Goal: Transaction & Acquisition: Subscribe to service/newsletter

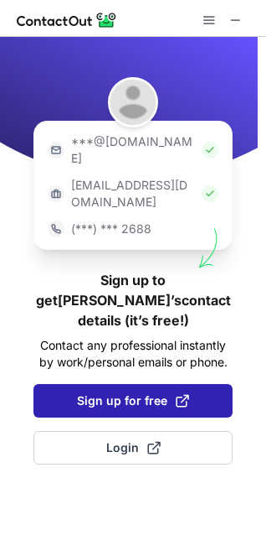
click at [115, 392] on span "Sign up for free" at bounding box center [133, 400] width 112 height 17
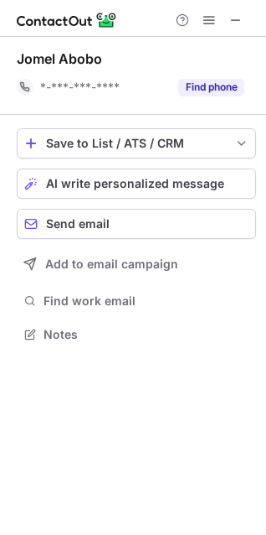
scroll to position [323, 266]
click at [235, 13] on span at bounding box center [236, 19] width 13 height 13
